Goal: Task Accomplishment & Management: Use online tool/utility

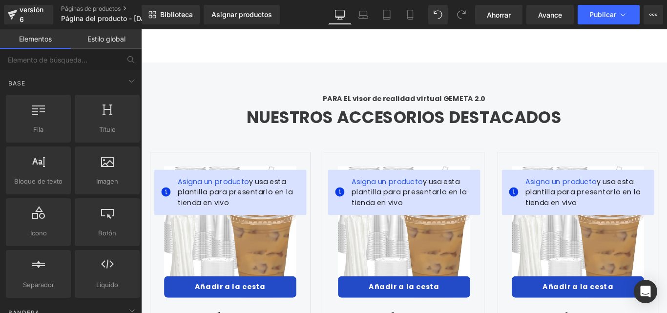
scroll to position [3418, 0]
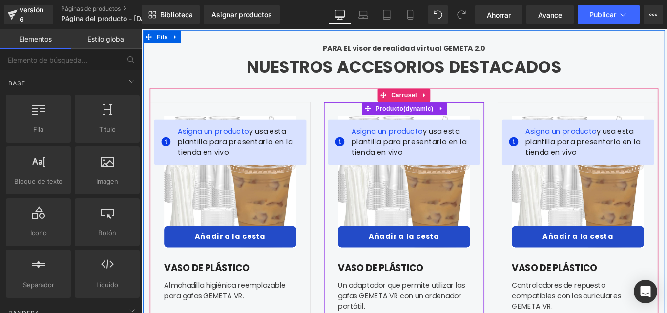
drag, startPoint x: 446, startPoint y: 117, endPoint x: 498, endPoint y: 109, distance: 52.8
click at [447, 117] on span "Producto" at bounding box center [437, 118] width 70 height 15
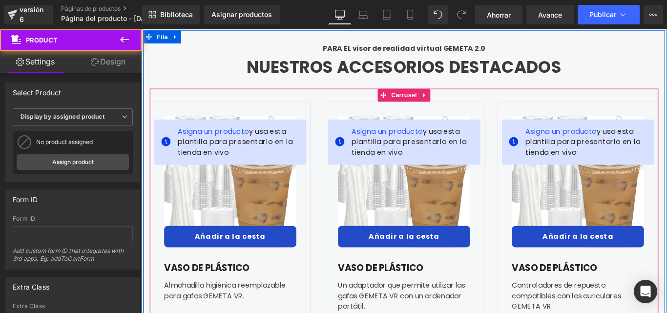
click at [528, 105] on div "Asigna un producto y usa esta plantilla para presentarlo en la tienda en vivo V…" at bounding box center [436, 253] width 571 height 315
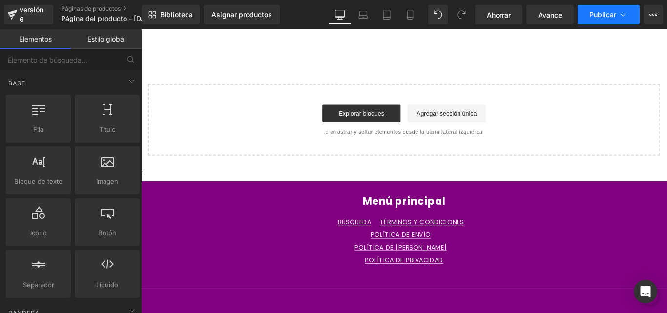
scroll to position [3973, 0]
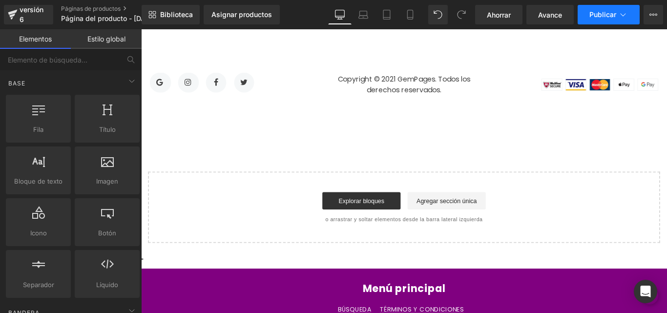
click at [600, 19] on button "Publicar" at bounding box center [609, 15] width 62 height 20
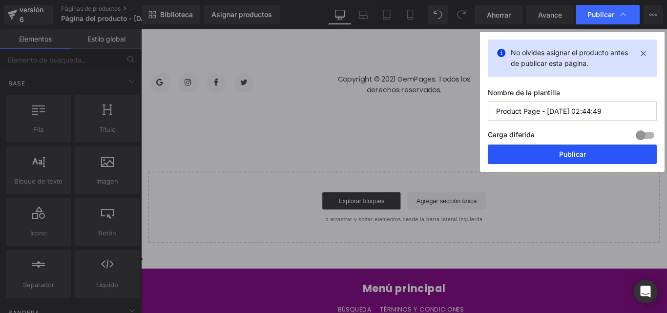
click at [573, 155] on font "Publicar" at bounding box center [572, 154] width 27 height 8
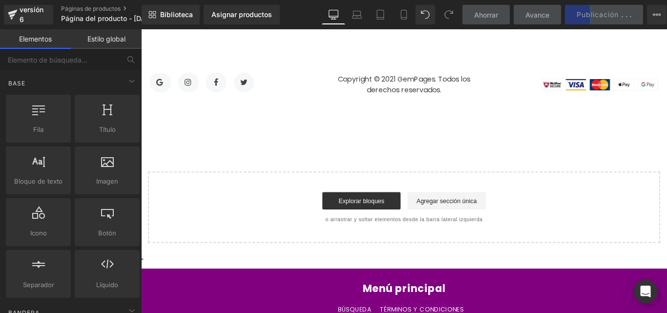
scroll to position [3827, 0]
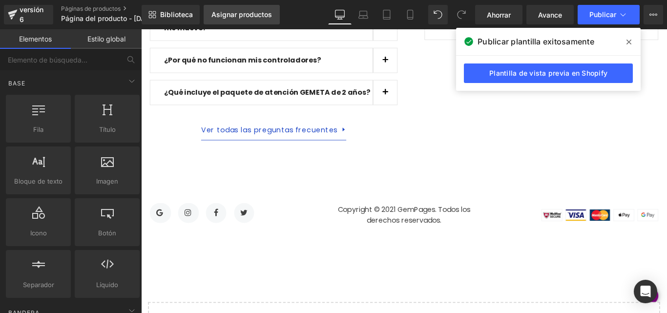
click at [242, 14] on font "Asignar productos" at bounding box center [241, 14] width 61 height 8
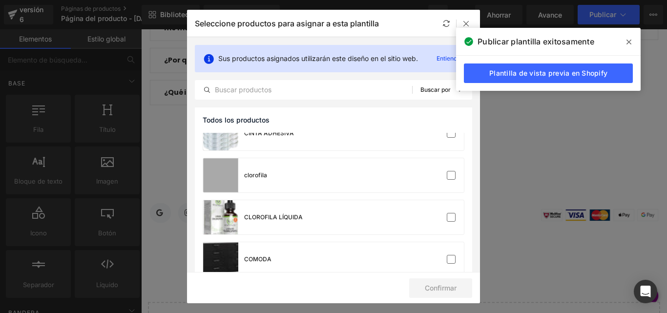
scroll to position [146, 0]
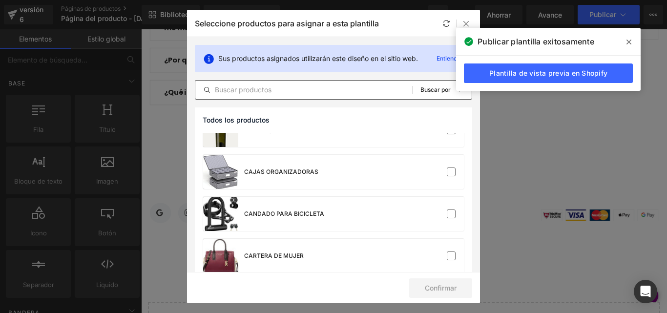
click at [229, 94] on input "text" at bounding box center [303, 90] width 217 height 12
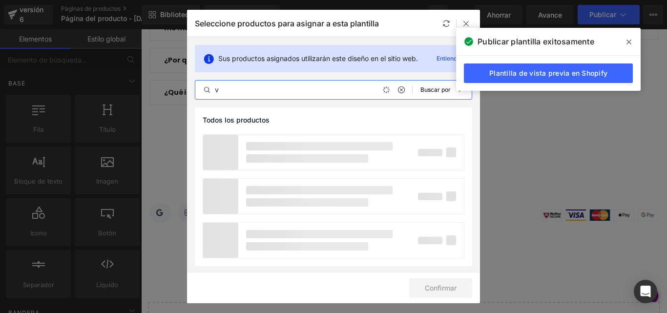
scroll to position [0, 0]
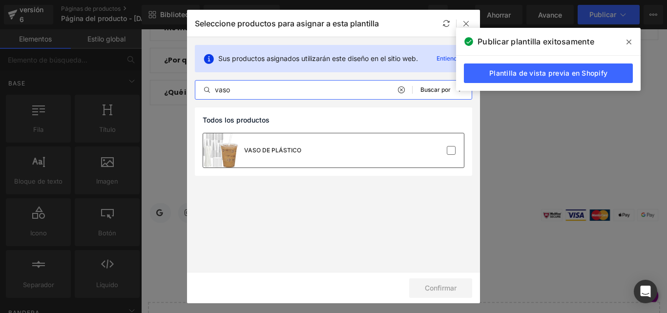
type input "vaso"
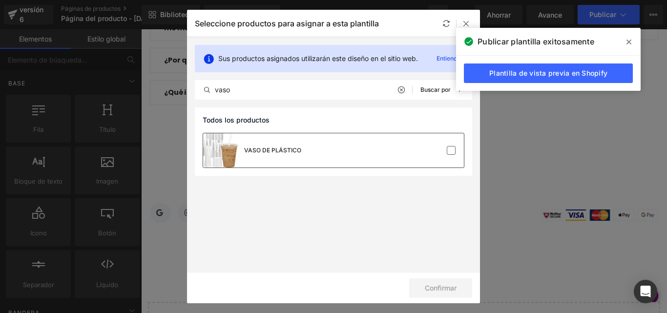
click at [290, 135] on div "VASO DE PLÁSTICO" at bounding box center [252, 150] width 98 height 34
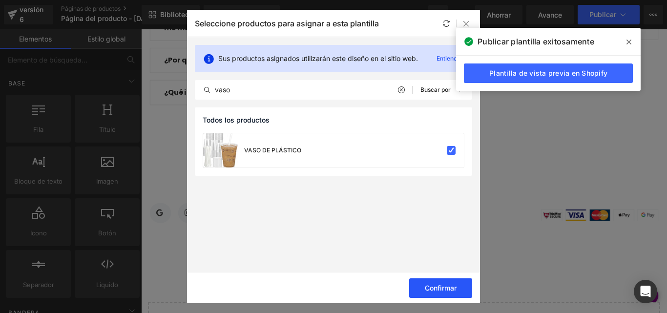
click at [437, 280] on button "Confirmar" at bounding box center [440, 288] width 63 height 20
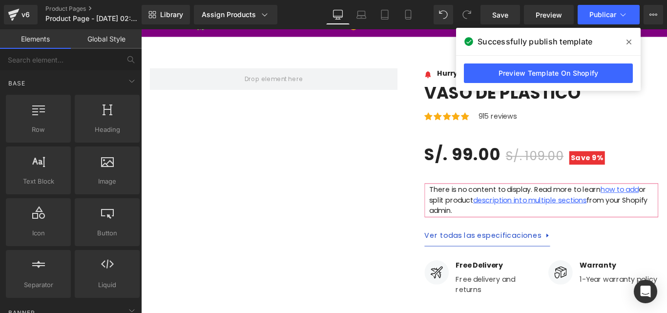
scroll to position [8, 0]
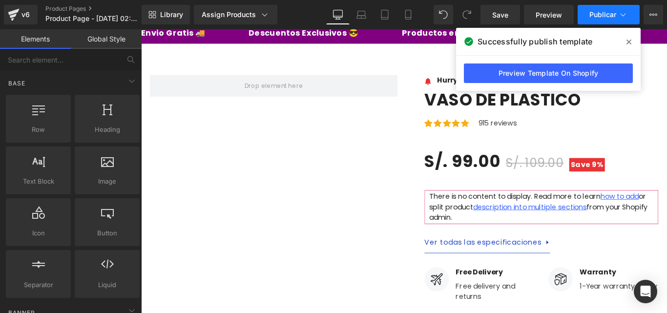
click at [602, 19] on button "Publicar" at bounding box center [609, 15] width 62 height 20
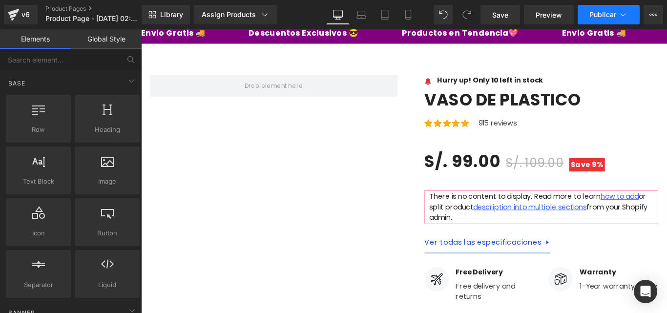
click at [602, 19] on button "Publicar" at bounding box center [609, 15] width 62 height 20
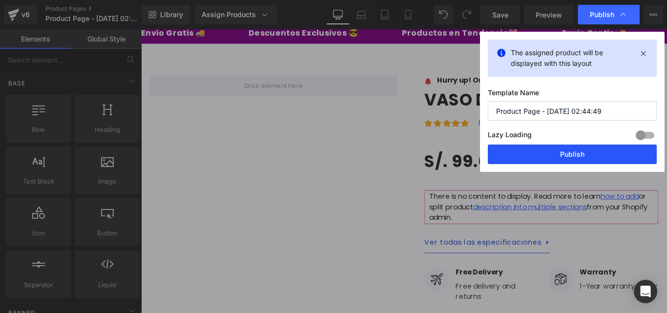
click at [564, 154] on button "Publish" at bounding box center [572, 155] width 169 height 20
